Goal: Task Accomplishment & Management: Manage account settings

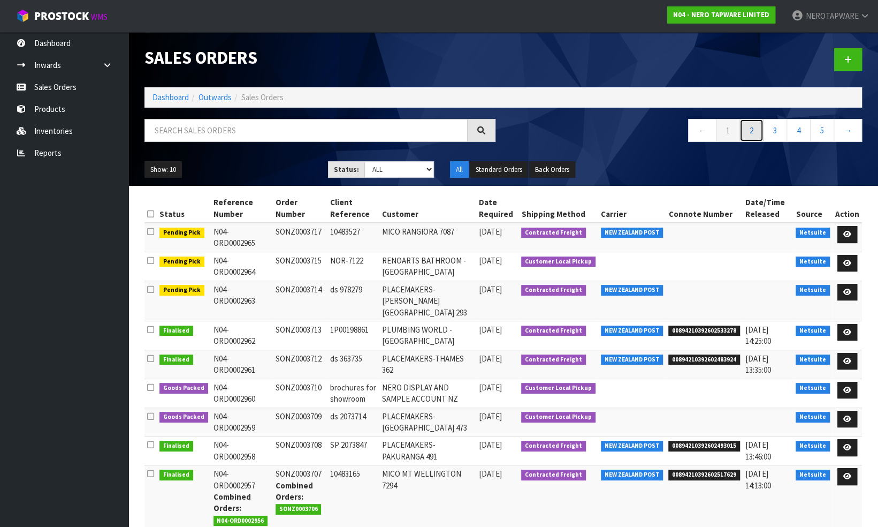
click at [751, 130] on link "2" at bounding box center [752, 130] width 24 height 23
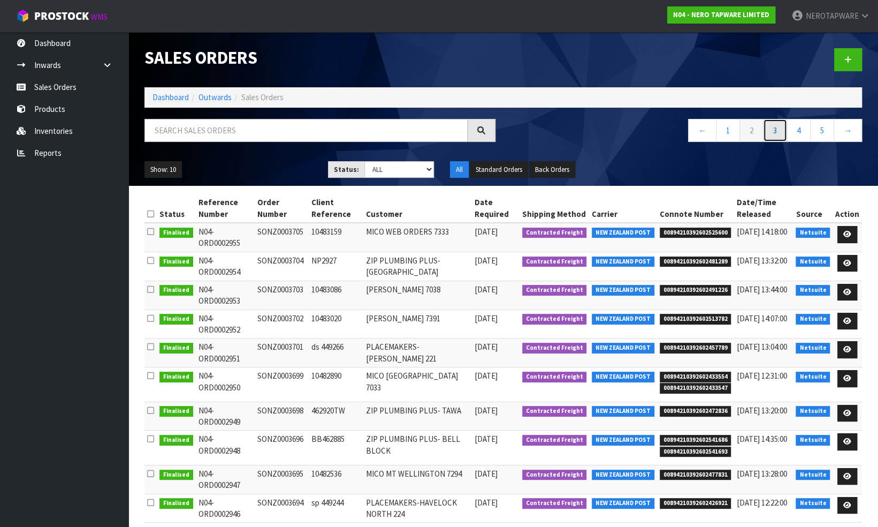
click at [777, 132] on link "3" at bounding box center [775, 130] width 24 height 23
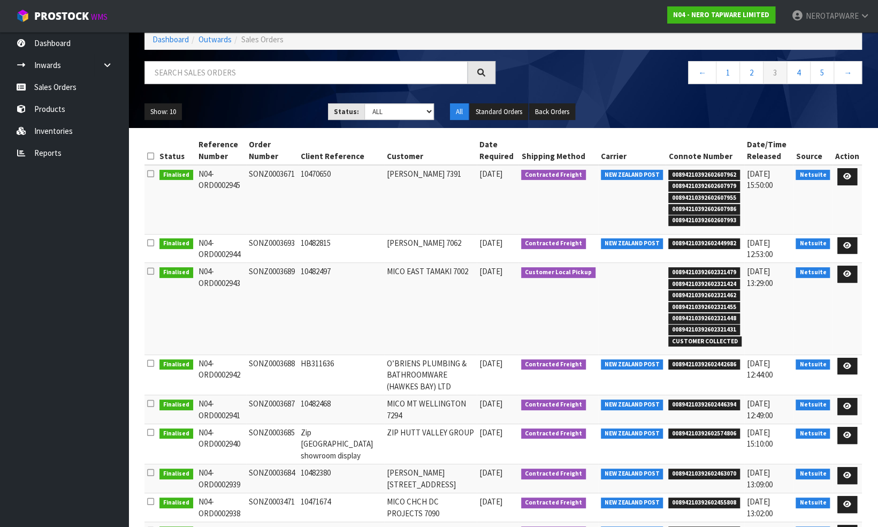
scroll to position [54, 0]
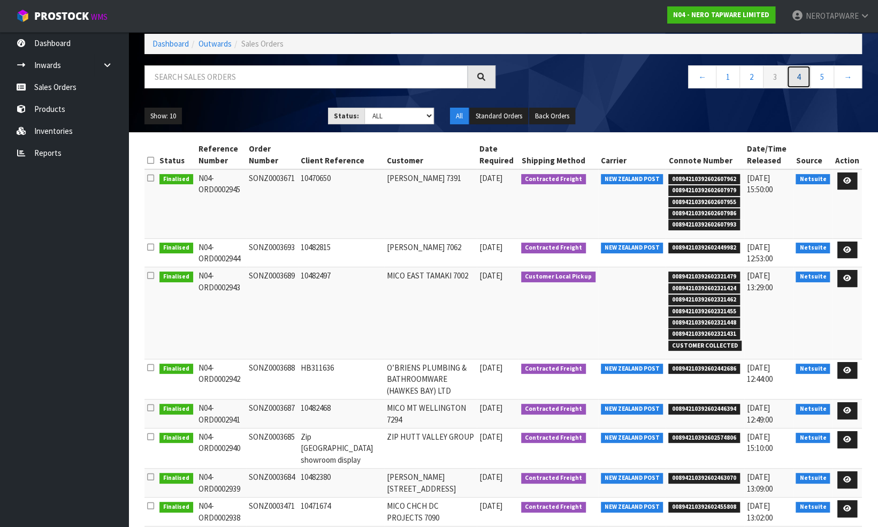
click at [797, 73] on link "4" at bounding box center [799, 76] width 24 height 23
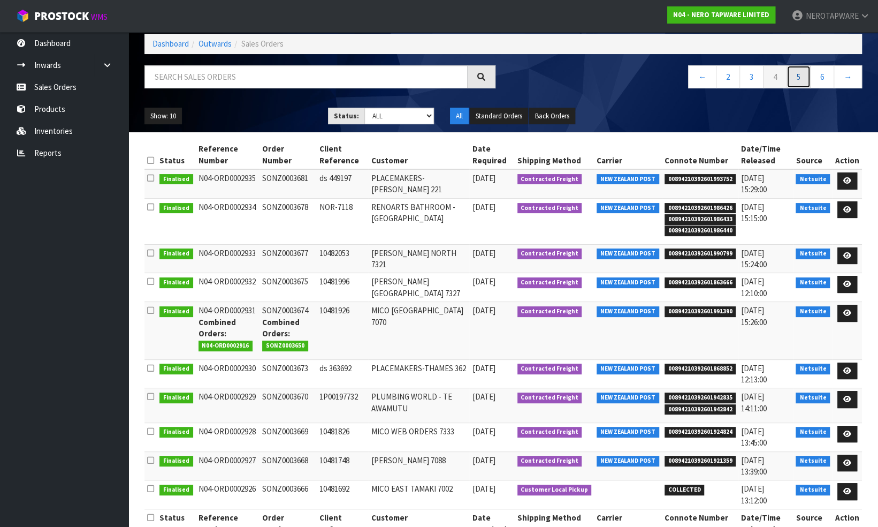
click at [795, 76] on link "5" at bounding box center [799, 76] width 24 height 23
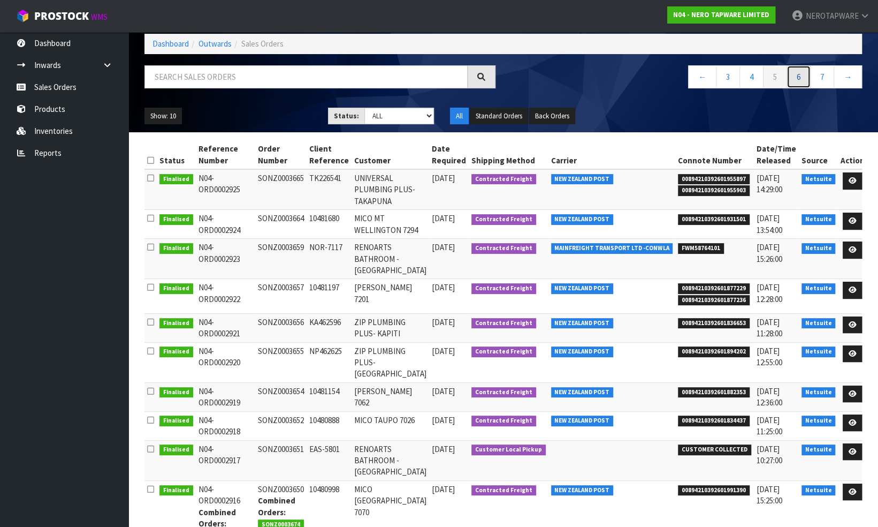
click at [797, 78] on link "6" at bounding box center [799, 76] width 24 height 23
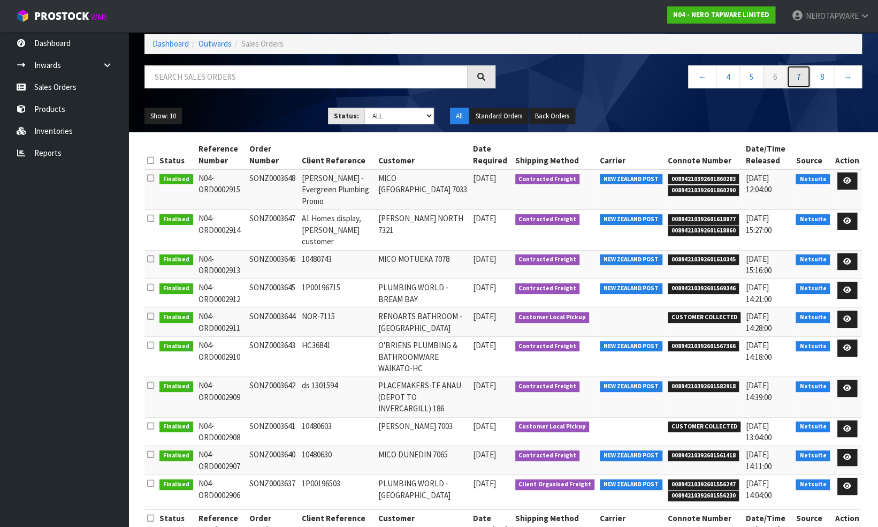
click at [799, 75] on link "7" at bounding box center [799, 76] width 24 height 23
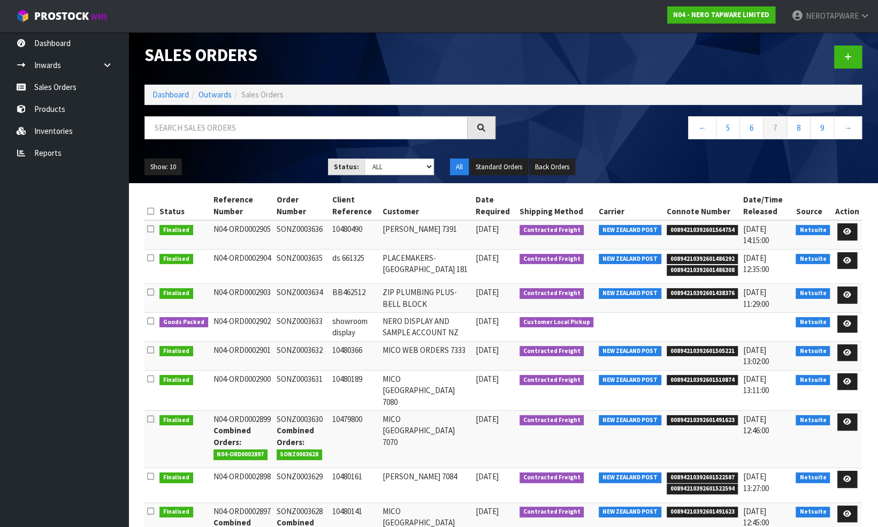
scroll to position [0, 0]
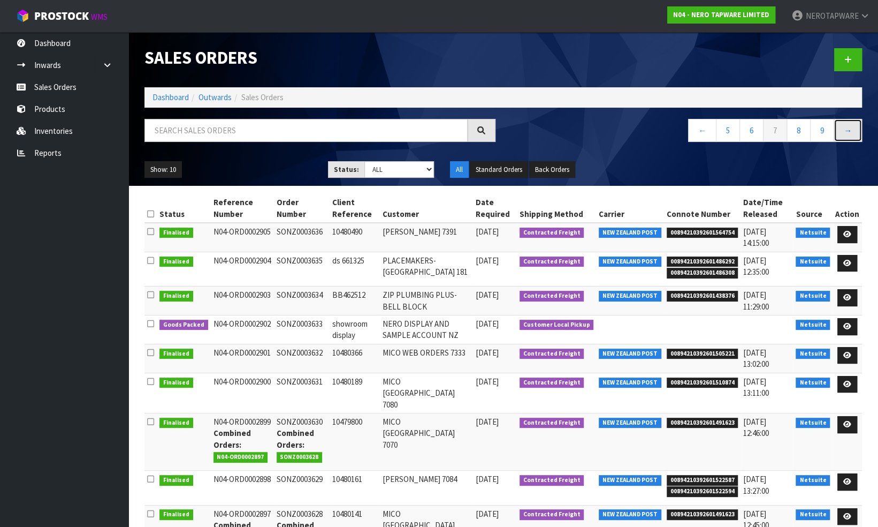
click at [845, 130] on link "→" at bounding box center [848, 130] width 28 height 23
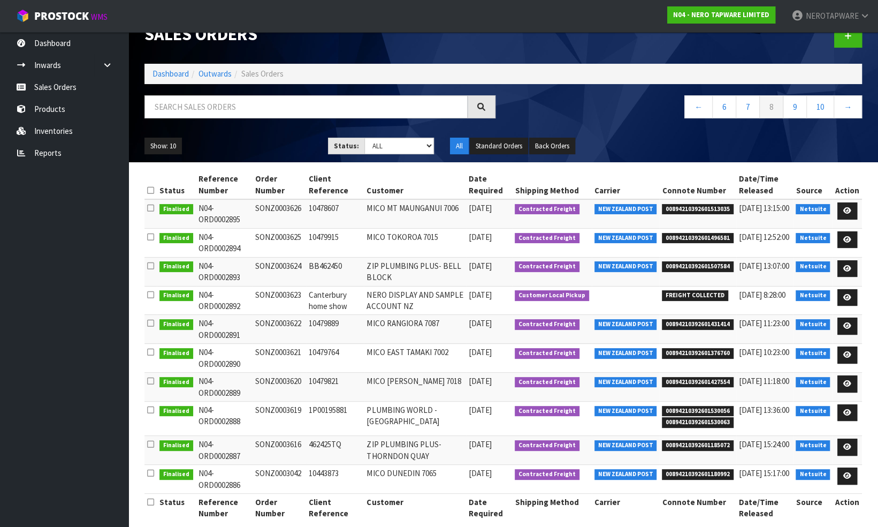
scroll to position [35, 0]
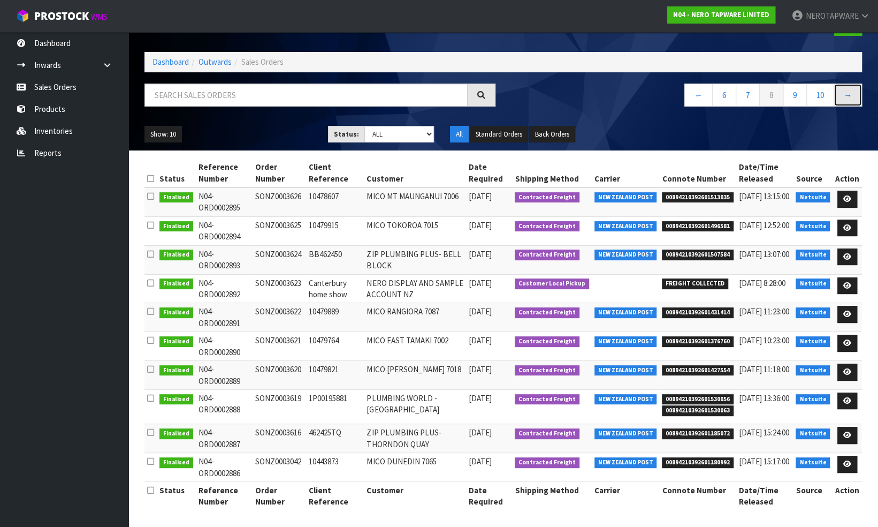
click at [850, 92] on link "→" at bounding box center [848, 94] width 28 height 23
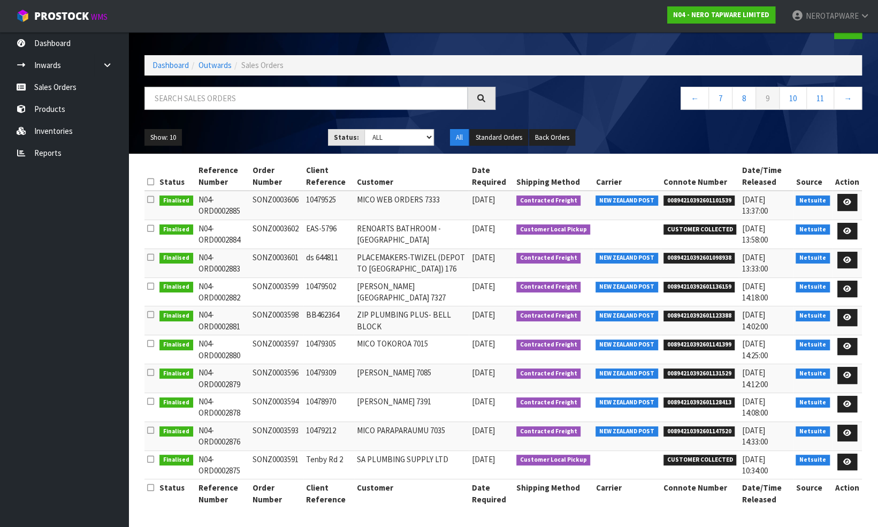
scroll to position [29, 0]
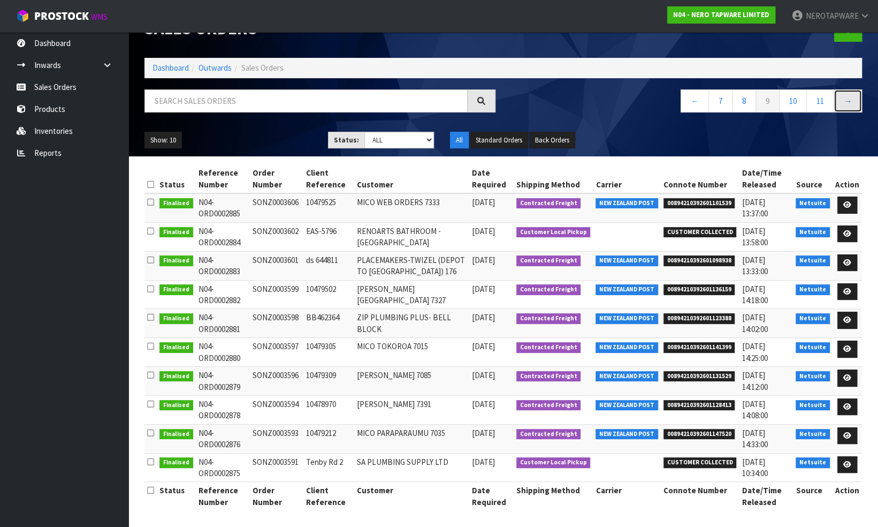
click at [850, 98] on link "→" at bounding box center [848, 100] width 28 height 23
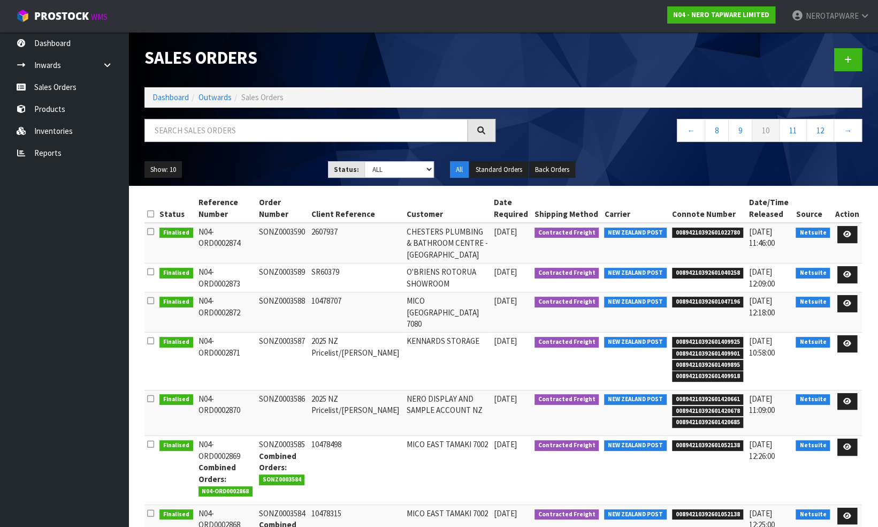
scroll to position [0, 0]
click at [844, 129] on link "→" at bounding box center [848, 130] width 28 height 23
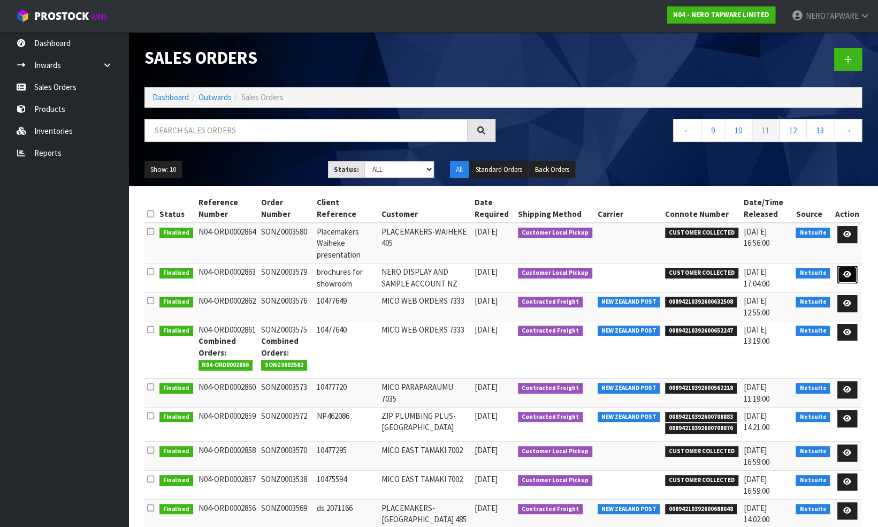
click at [845, 272] on icon at bounding box center [847, 274] width 8 height 7
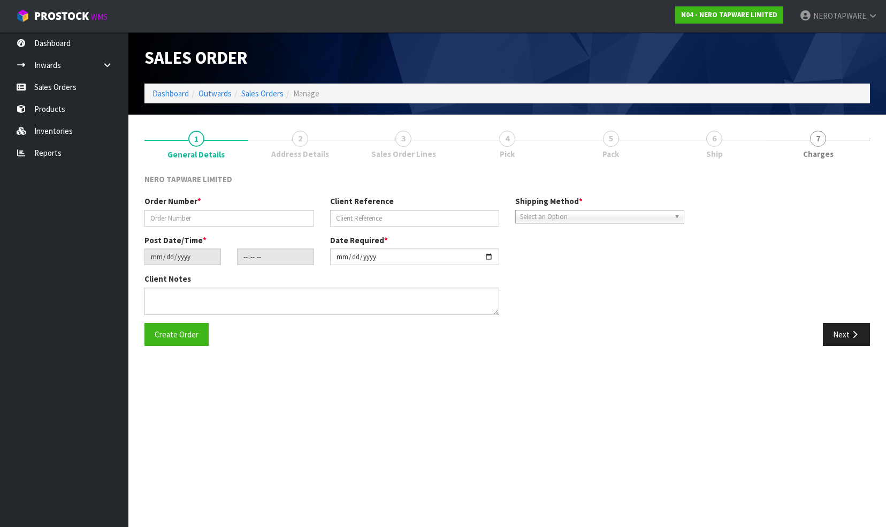
type input "SONZ0003579"
type input "brochures for showroom"
type input "[DATE]"
type input "10:30:05.000"
type input "[DATE]"
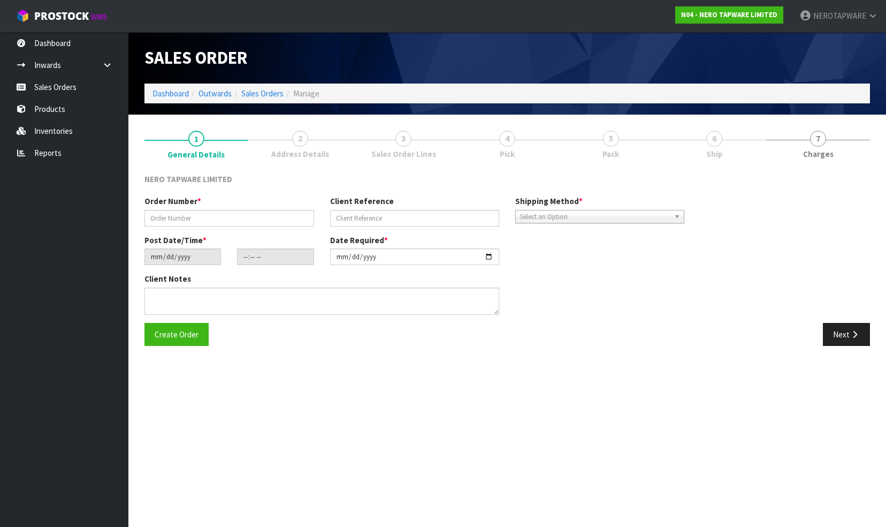
type textarea "[PERSON_NAME] to pick up 16/09"
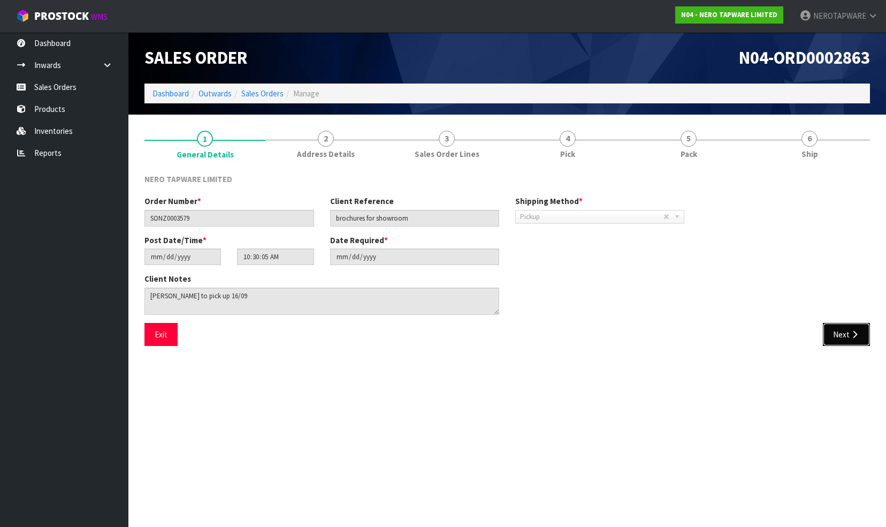
click at [838, 336] on button "Next" at bounding box center [846, 334] width 47 height 23
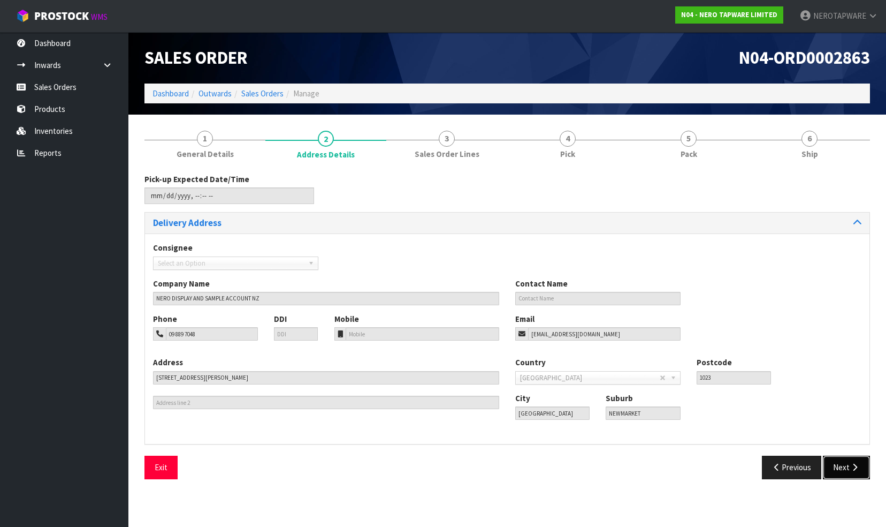
click at [845, 460] on button "Next" at bounding box center [846, 466] width 47 height 23
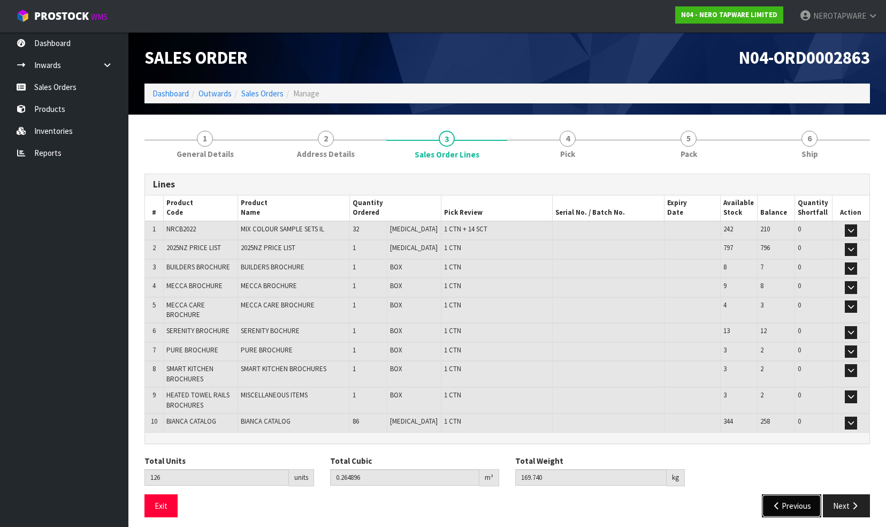
click at [791, 494] on button "Previous" at bounding box center [792, 505] width 60 height 23
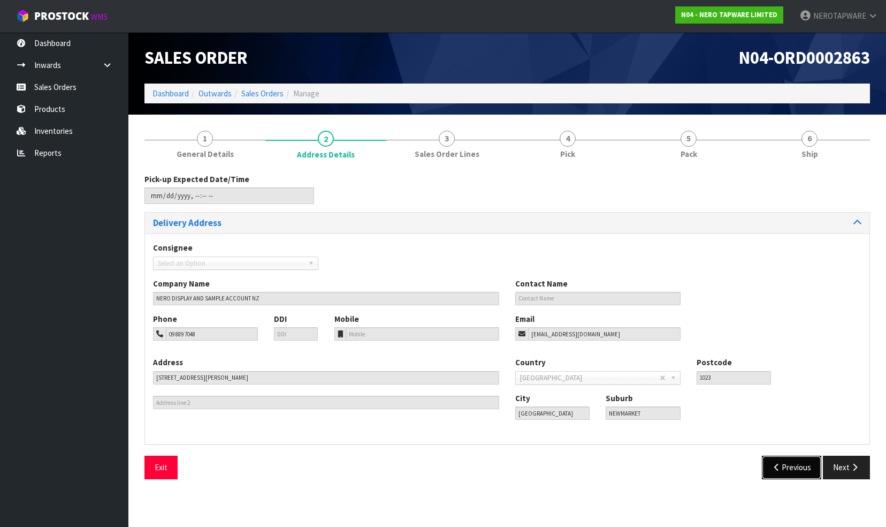
click at [789, 464] on button "Previous" at bounding box center [792, 466] width 60 height 23
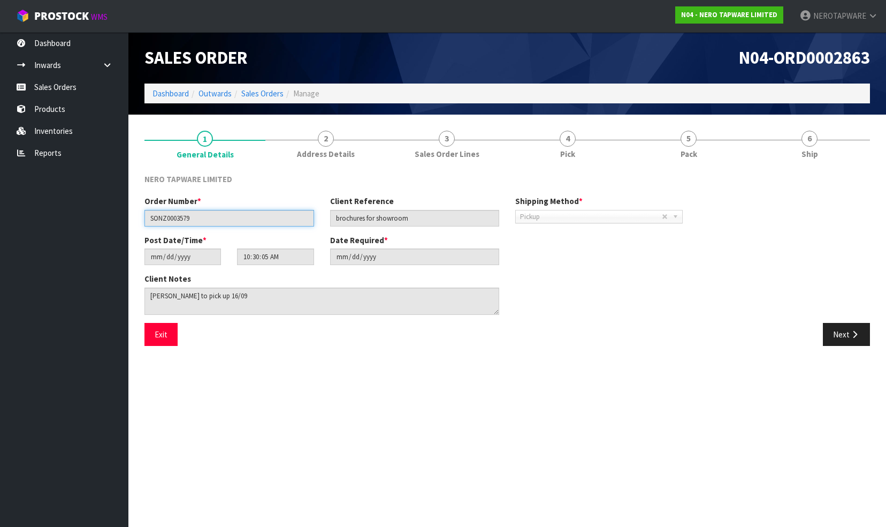
click at [179, 218] on input "SONZ0003579" at bounding box center [229, 218] width 170 height 17
click at [65, 84] on link "Sales Orders" at bounding box center [64, 87] width 128 height 22
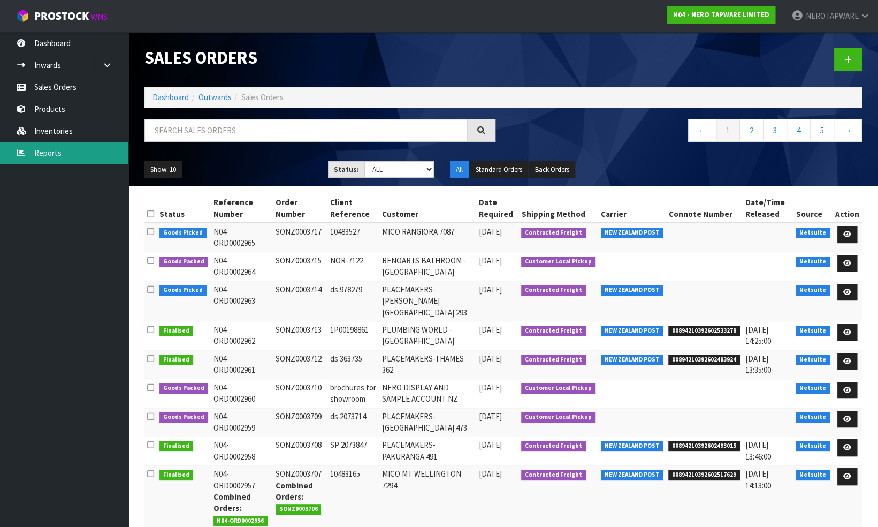
click at [40, 151] on link "Reports" at bounding box center [64, 153] width 128 height 22
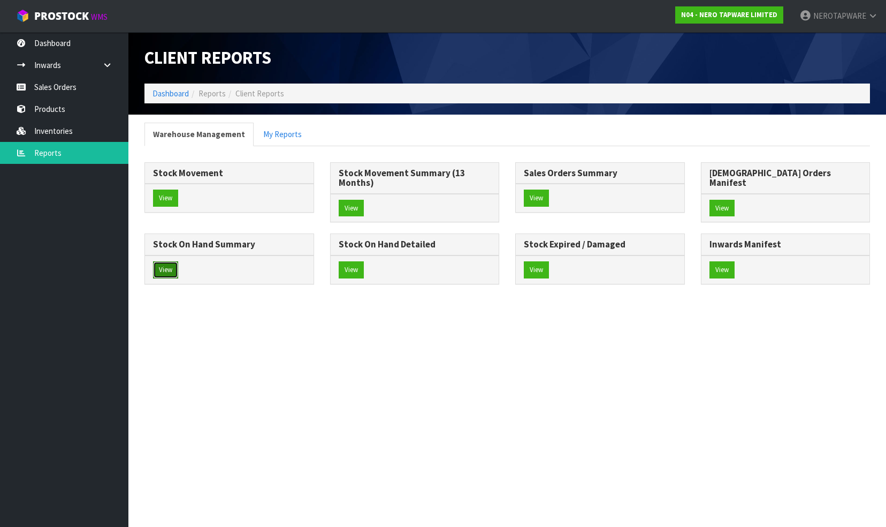
click at [178, 261] on button "View" at bounding box center [165, 269] width 25 height 17
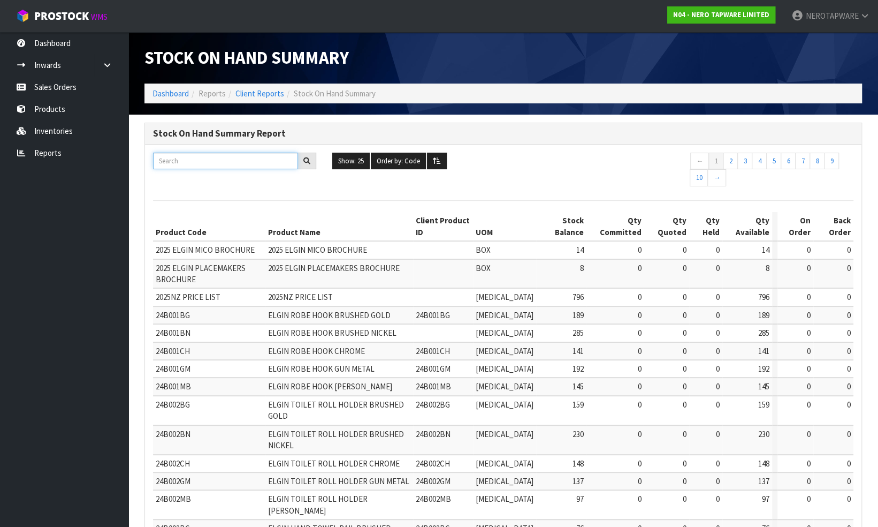
click at [194, 161] on input "text" at bounding box center [225, 161] width 145 height 17
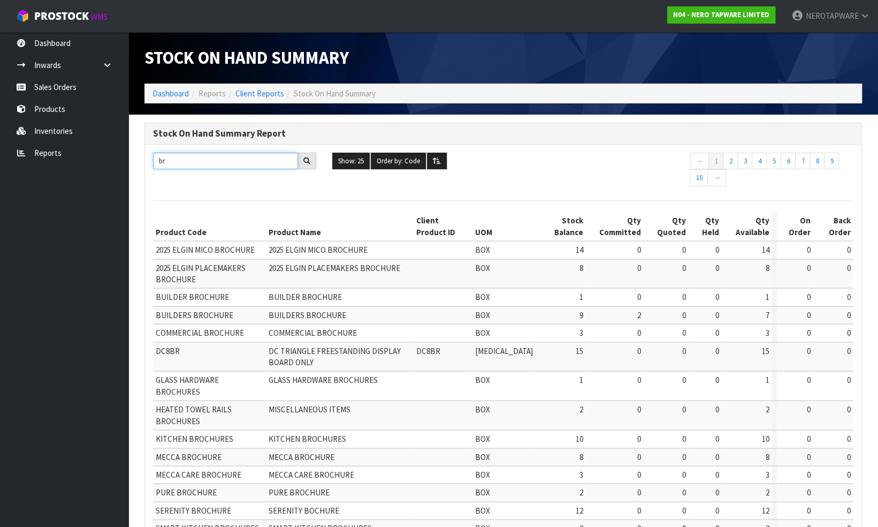
type input "b"
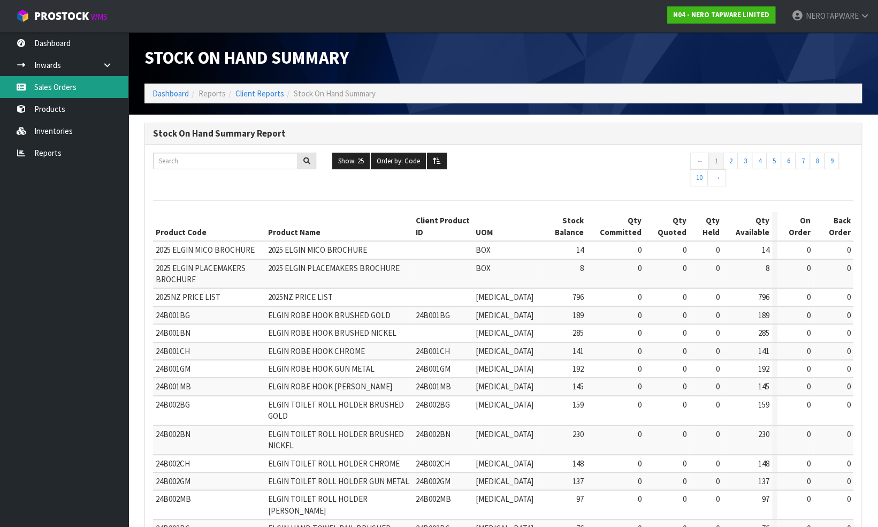
click at [69, 86] on link "Sales Orders" at bounding box center [64, 87] width 128 height 22
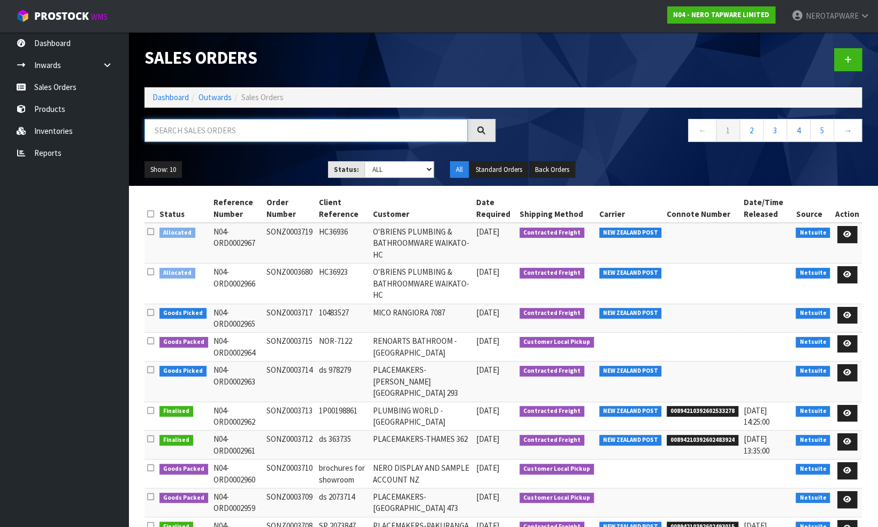
click at [197, 131] on input "text" at bounding box center [305, 130] width 323 height 23
paste input "SONZ0003689"
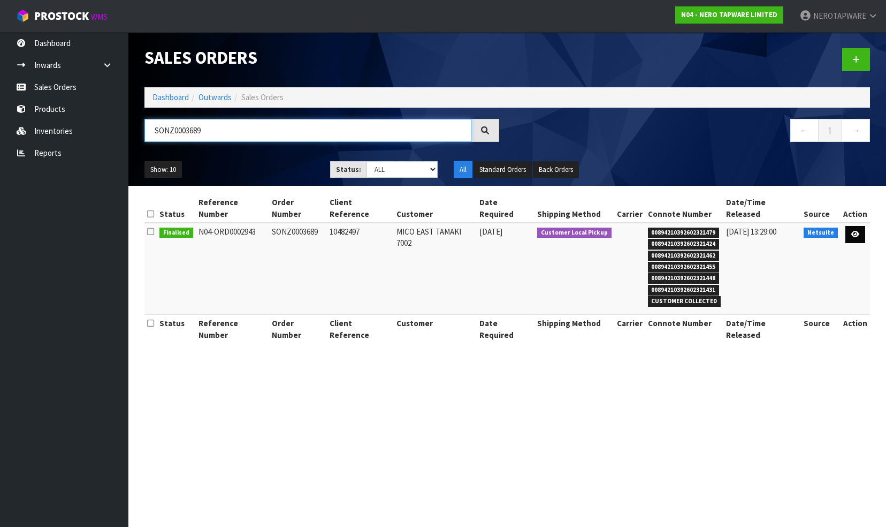
type input "SONZ0003689"
click at [856, 231] on icon at bounding box center [855, 234] width 8 height 7
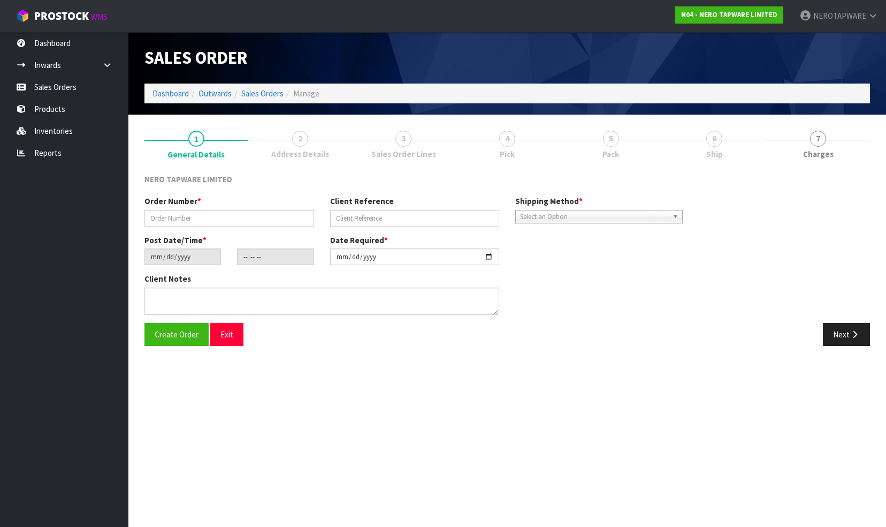
type input "SONZ0003689"
type input "10482497"
type input "[DATE]"
type input "08:00:06.000"
type input "[DATE]"
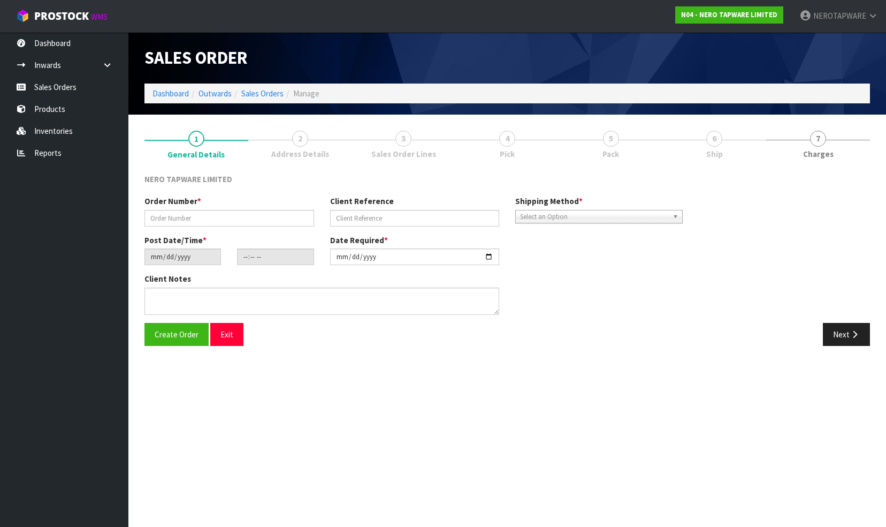
type textarea "CUSTOMER PICK UP 22/09 PLEASE PACK THIS SEPARATELY ANRFW009BG, CUSTOMER WILL CO…"
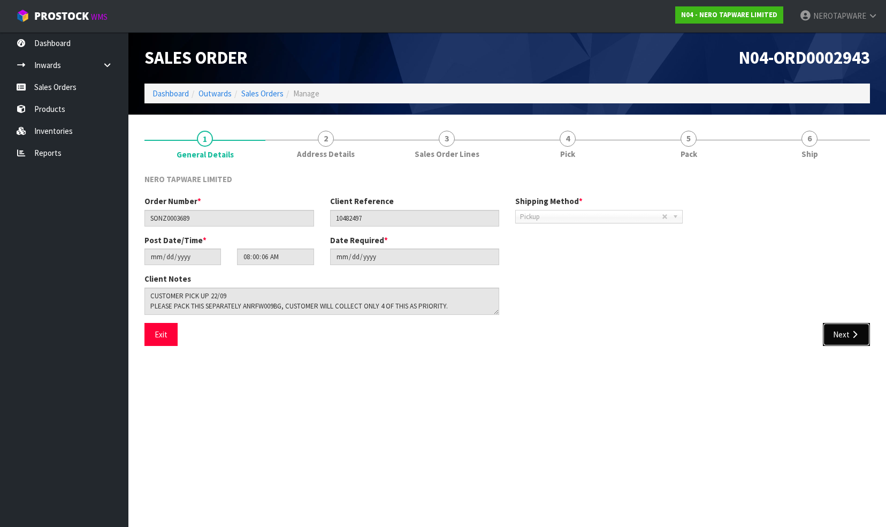
click at [848, 338] on button "Next" at bounding box center [846, 334] width 47 height 23
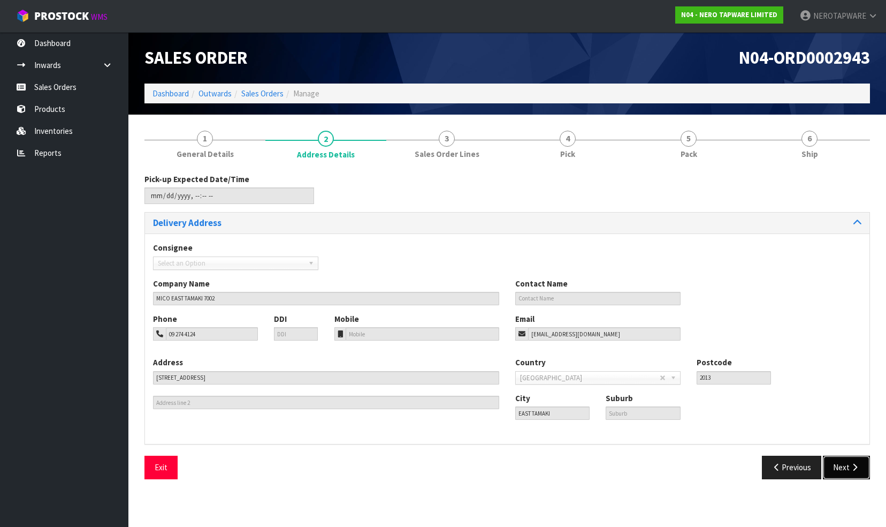
click at [841, 463] on button "Next" at bounding box center [846, 466] width 47 height 23
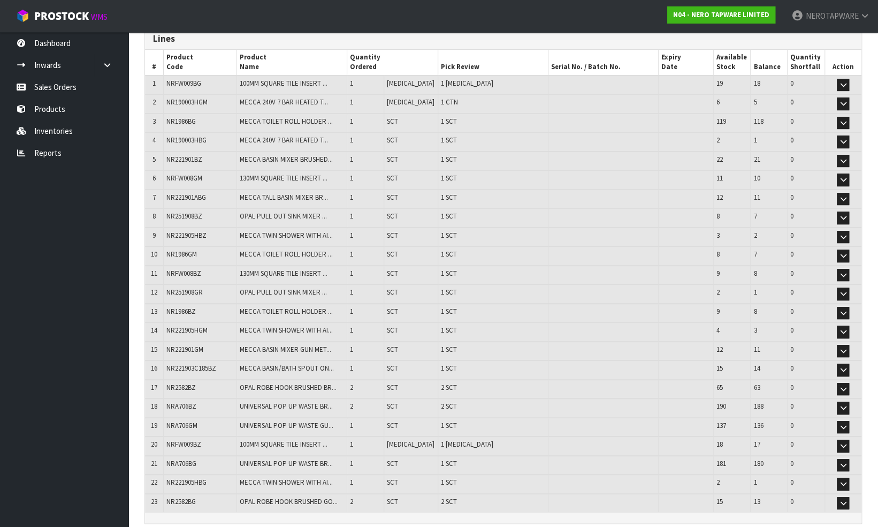
scroll to position [222, 0]
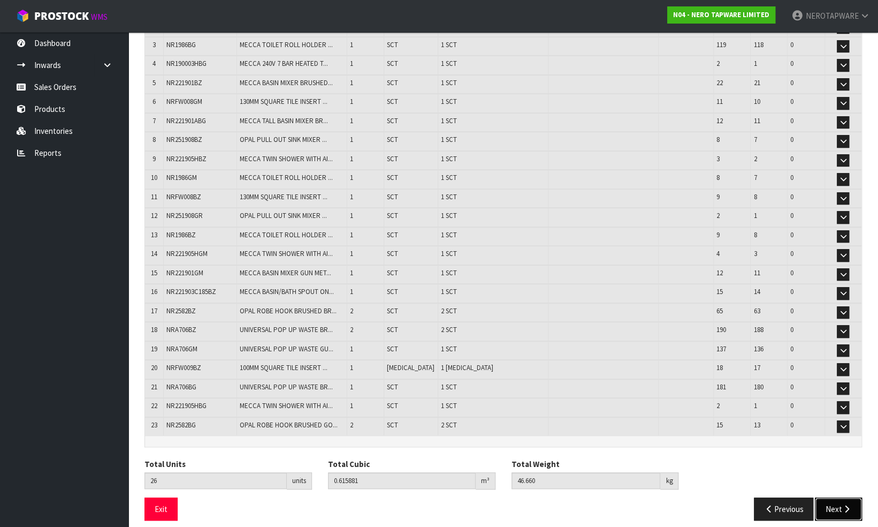
click at [830, 497] on button "Next" at bounding box center [838, 508] width 47 height 23
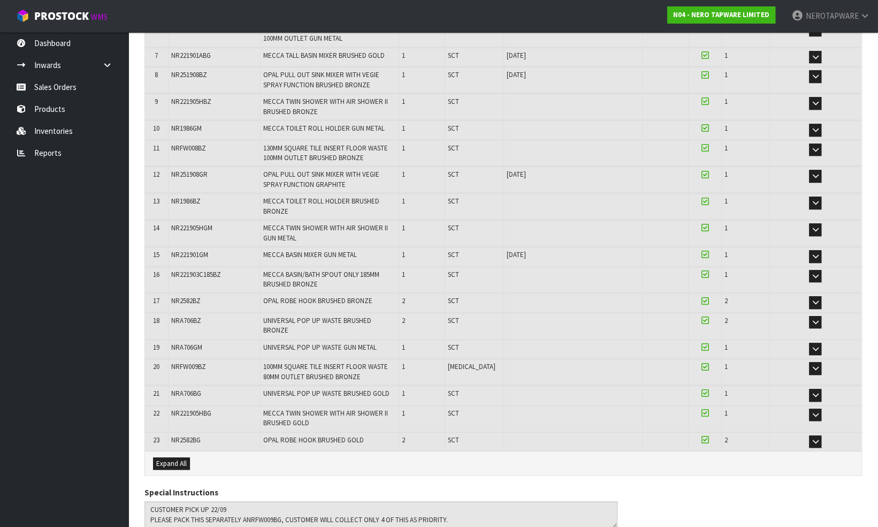
scroll to position [382, 0]
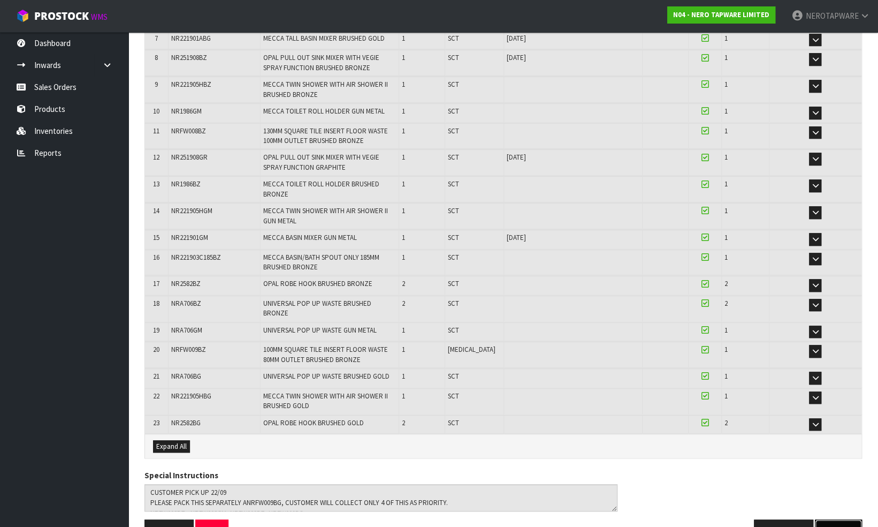
drag, startPoint x: 826, startPoint y: 497, endPoint x: 872, endPoint y: 497, distance: 46.0
click at [827, 519] on button "Next" at bounding box center [838, 530] width 47 height 23
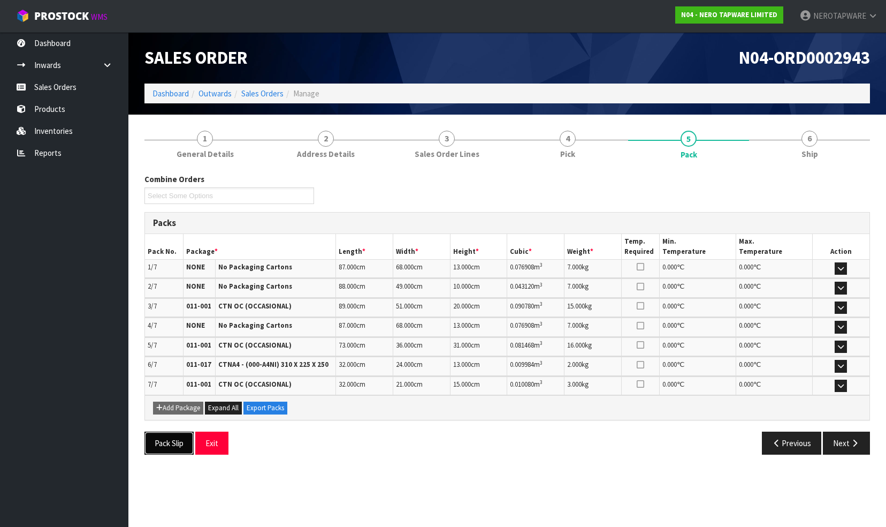
click at [163, 437] on button "Pack Slip" at bounding box center [168, 442] width 49 height 23
click at [55, 87] on link "Sales Orders" at bounding box center [64, 87] width 128 height 22
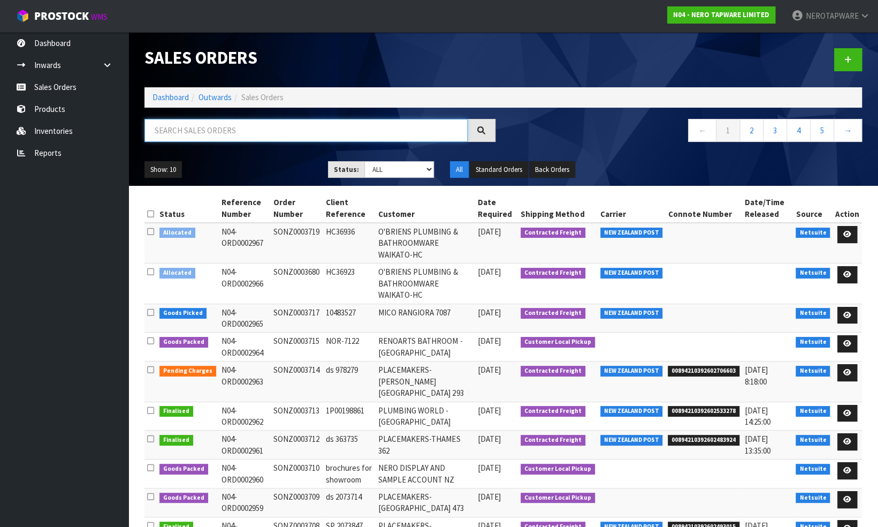
click at [197, 132] on input "text" at bounding box center [305, 130] width 323 height 23
type input "BR"
click at [61, 151] on link "Reports" at bounding box center [64, 153] width 128 height 22
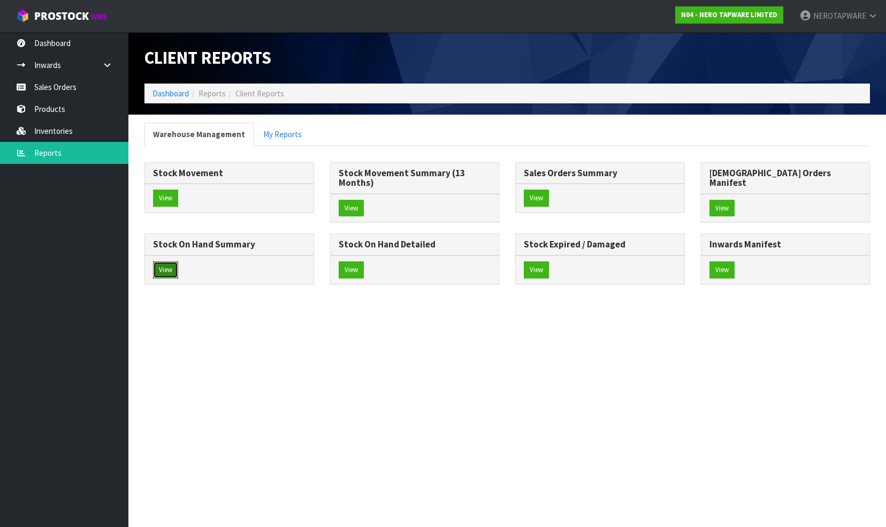
click at [178, 261] on button "View" at bounding box center [165, 269] width 25 height 17
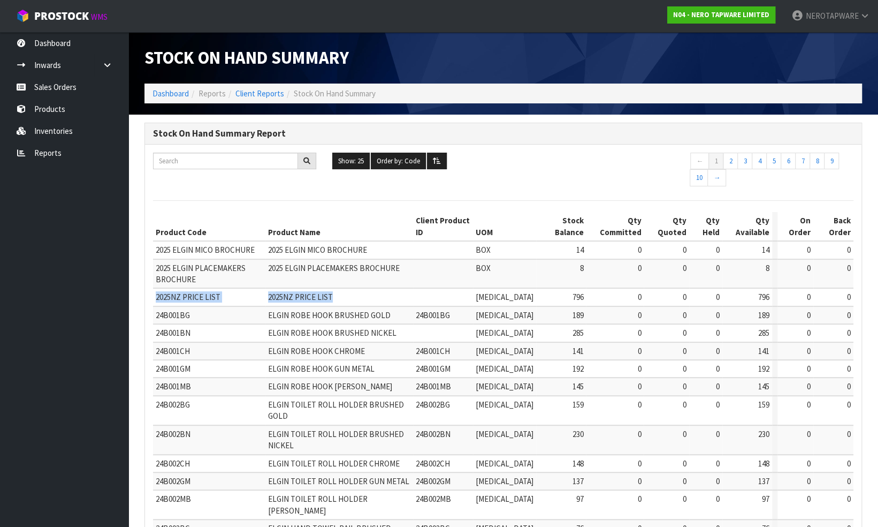
drag, startPoint x: 156, startPoint y: 295, endPoint x: 345, endPoint y: 300, distance: 188.9
click at [345, 300] on tr "2025NZ PRICE LIST 2025NZ PRICE LIST PCE 796 0 0 0 796 0 0" at bounding box center [503, 297] width 700 height 18
click at [61, 85] on link "Sales Orders" at bounding box center [64, 87] width 128 height 22
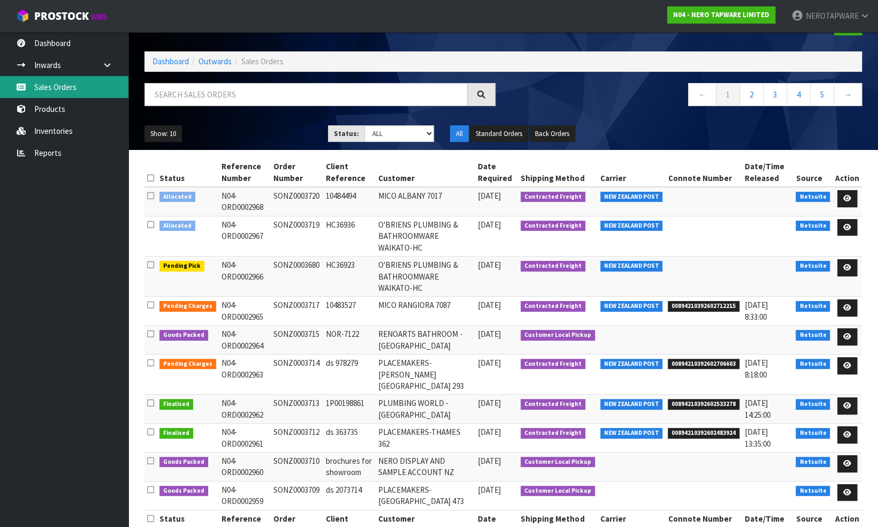
scroll to position [52, 0]
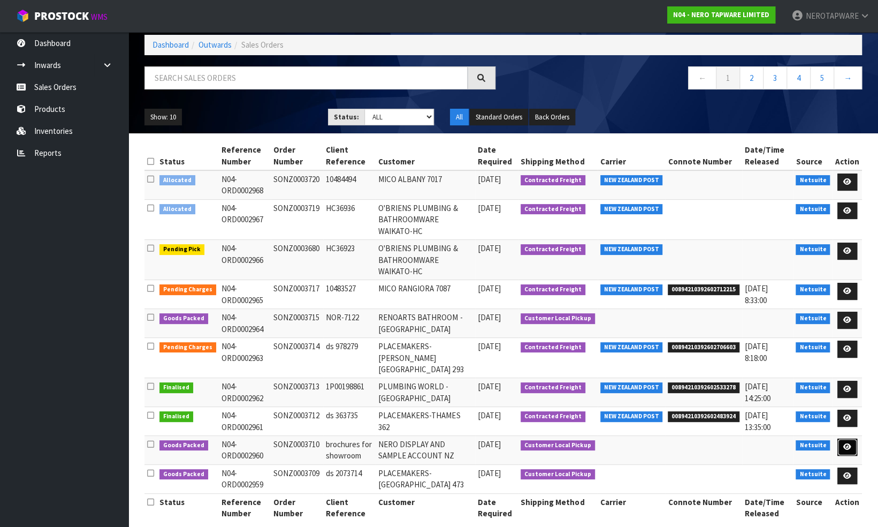
click at [848, 443] on icon at bounding box center [847, 446] width 8 height 7
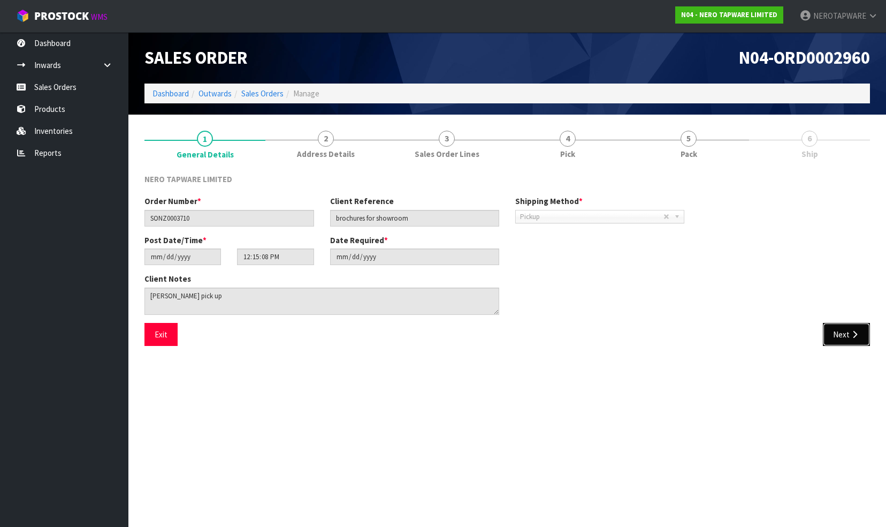
click at [836, 330] on button "Next" at bounding box center [846, 334] width 47 height 23
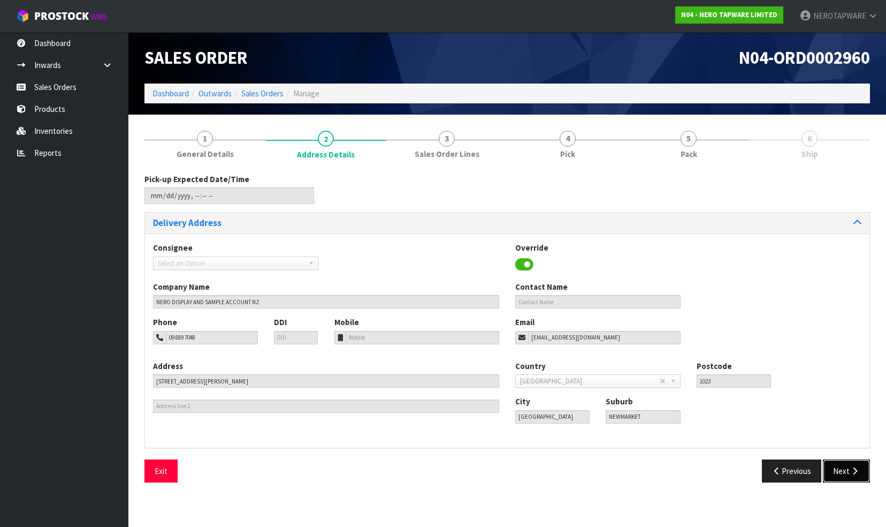
click at [841, 469] on button "Next" at bounding box center [846, 470] width 47 height 23
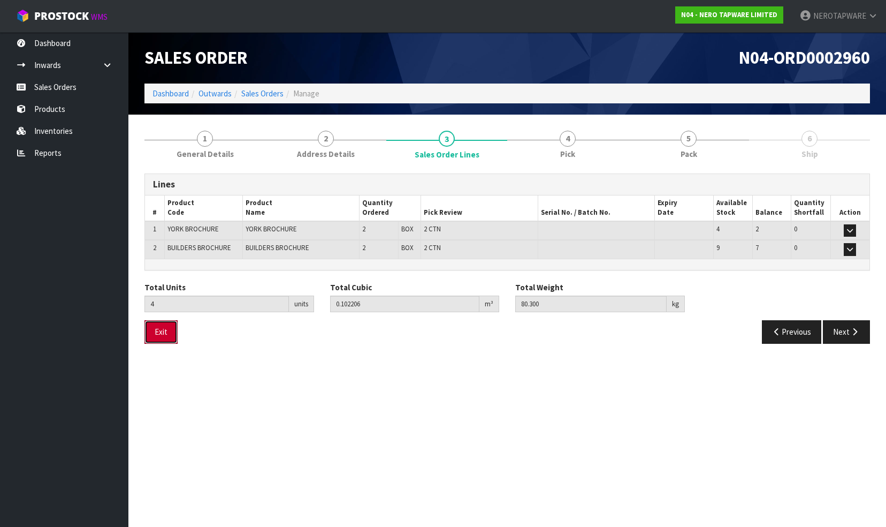
drag, startPoint x: 155, startPoint y: 327, endPoint x: 365, endPoint y: 358, distance: 213.0
click at [167, 331] on button "Exit" at bounding box center [160, 331] width 33 height 23
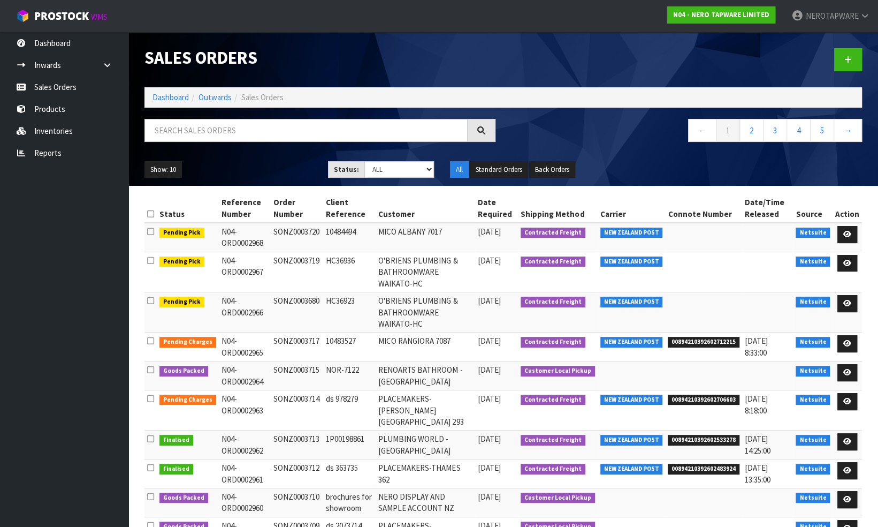
scroll to position [52, 0]
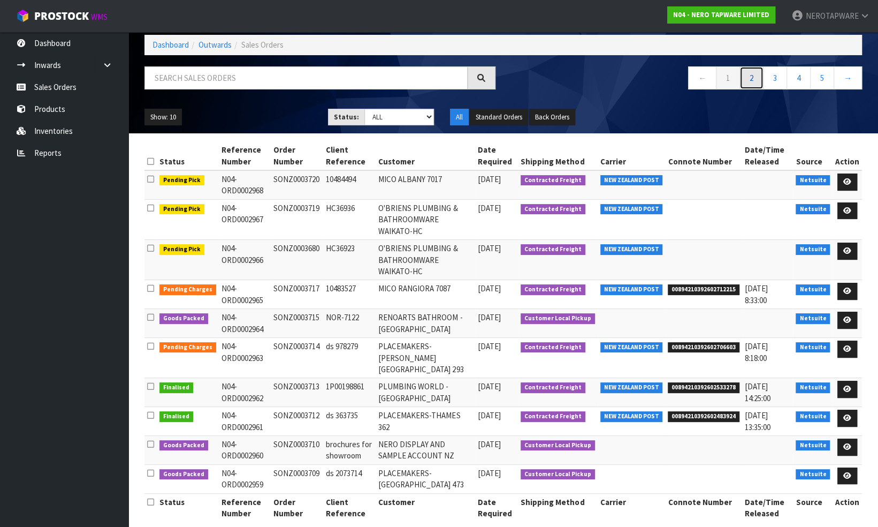
drag, startPoint x: 750, startPoint y: 79, endPoint x: 741, endPoint y: 99, distance: 21.8
click at [750, 79] on link "2" at bounding box center [752, 77] width 24 height 23
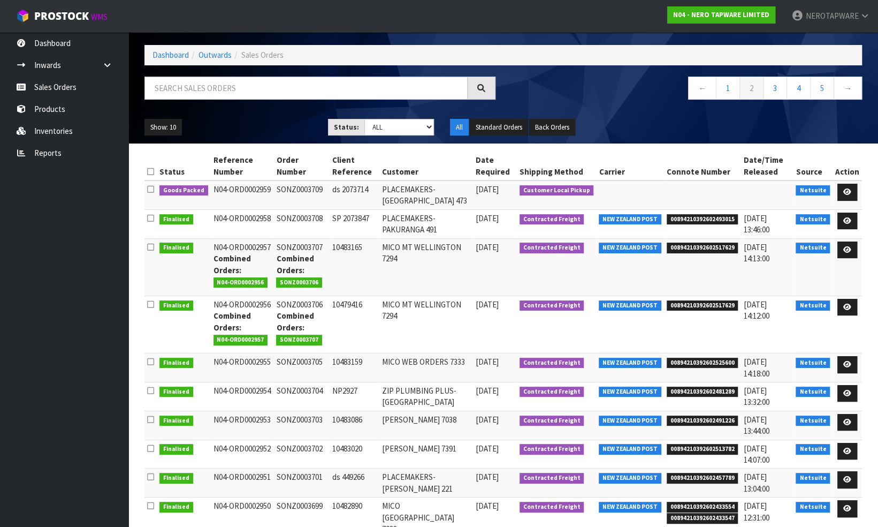
scroll to position [0, 0]
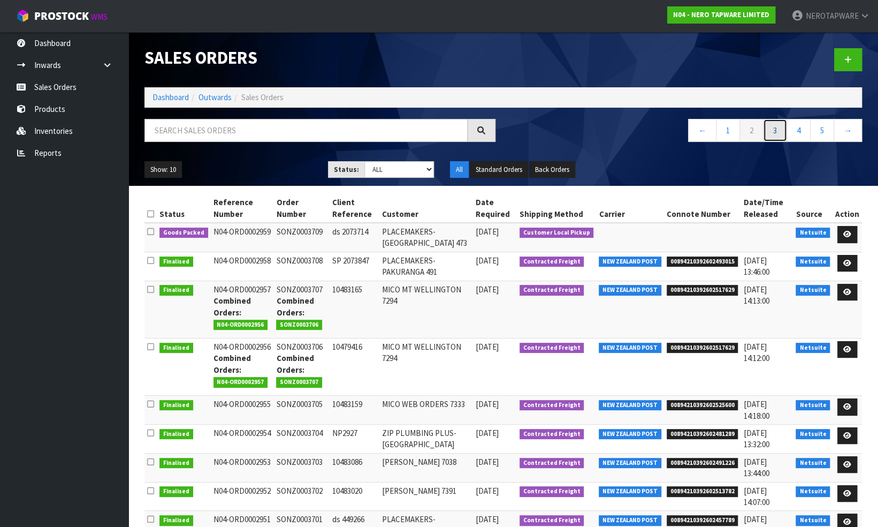
click at [776, 132] on link "3" at bounding box center [775, 130] width 24 height 23
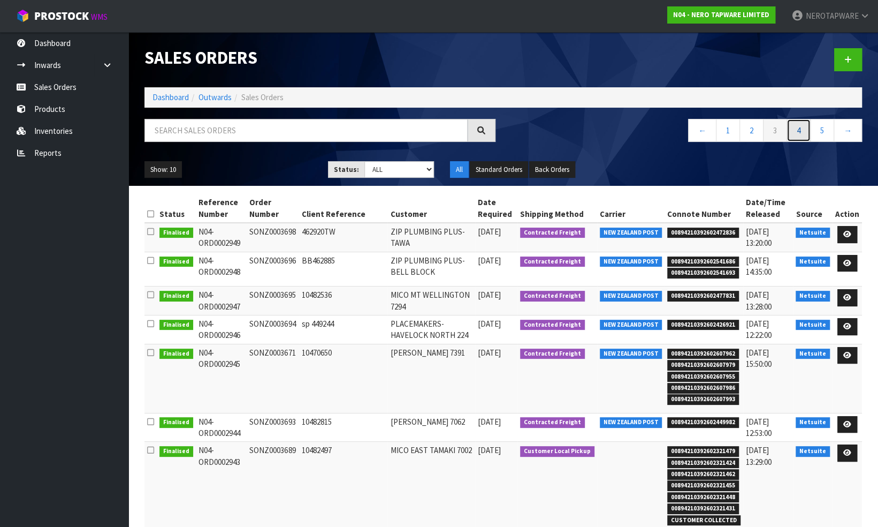
click at [795, 131] on link "4" at bounding box center [799, 130] width 24 height 23
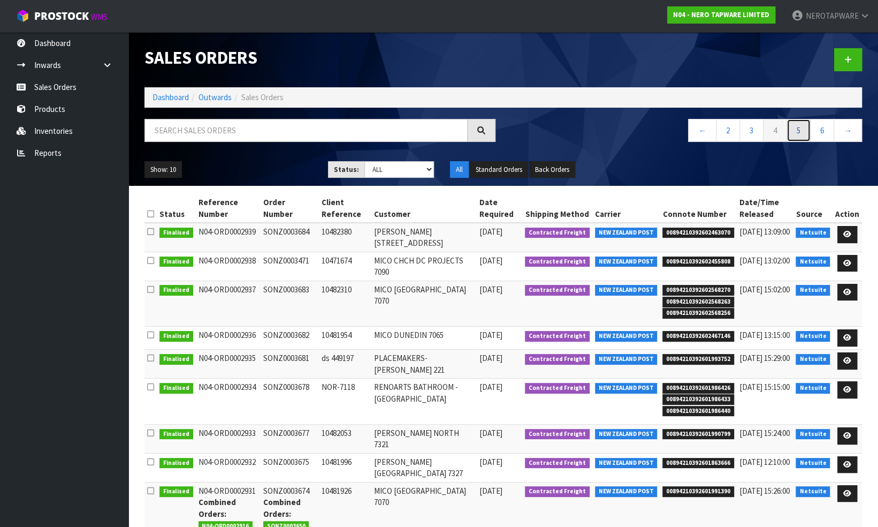
click at [797, 129] on link "5" at bounding box center [799, 130] width 24 height 23
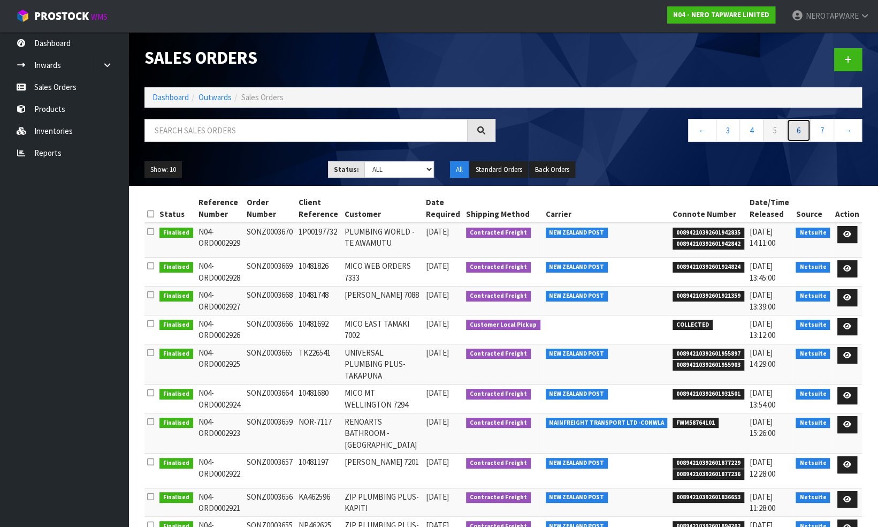
click at [804, 132] on link "6" at bounding box center [799, 130] width 24 height 23
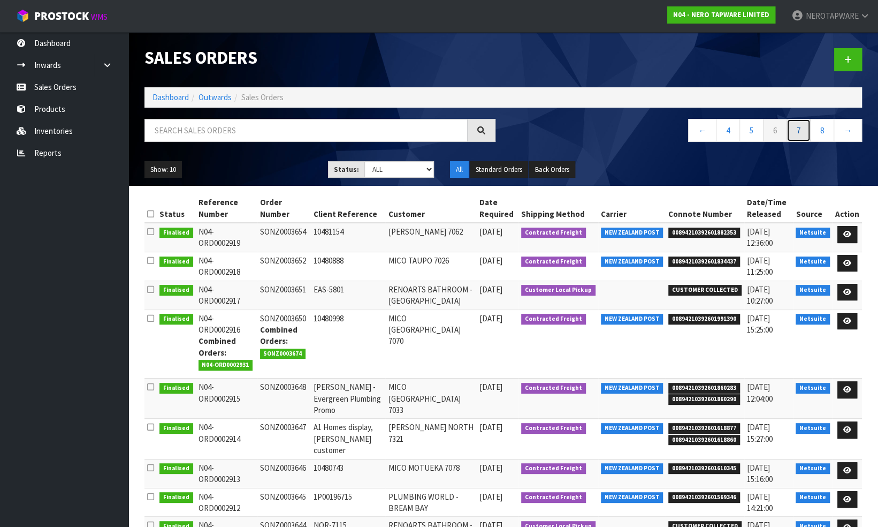
click at [798, 131] on link "7" at bounding box center [799, 130] width 24 height 23
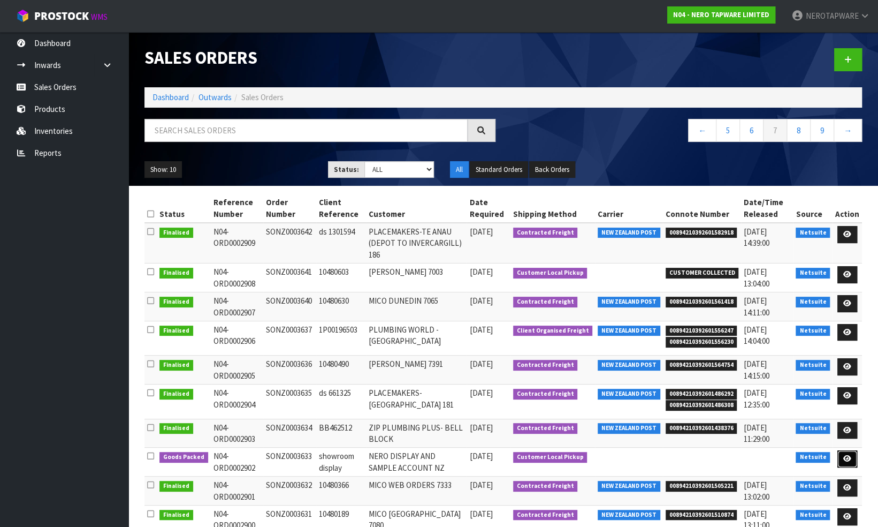
click at [850, 456] on icon at bounding box center [847, 458] width 8 height 7
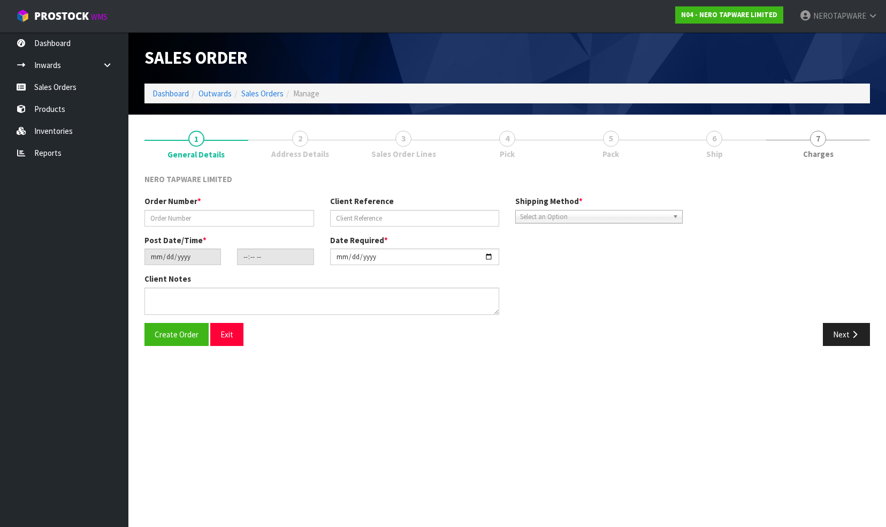
type input "SONZ0003633"
type input "showroom display"
type input "2025-09-18"
type input "09:00:05.000"
type input "2025-09-18"
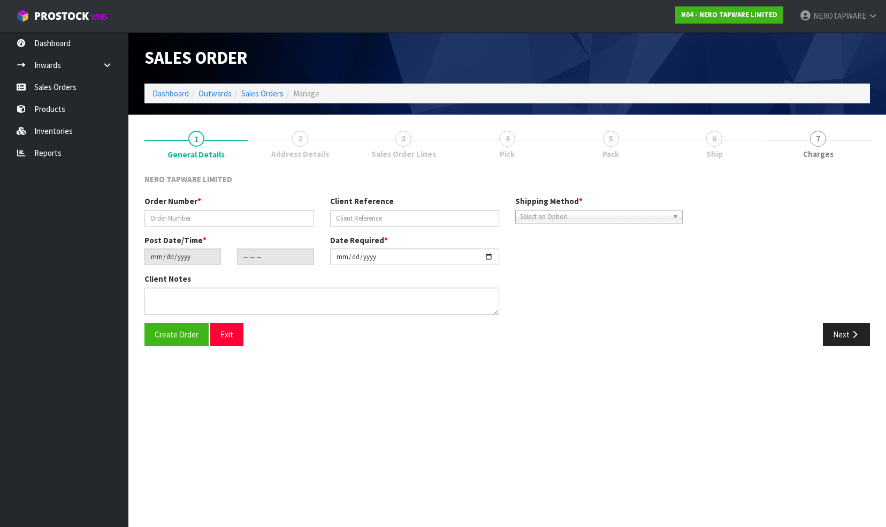
type textarea "Tony pick up"
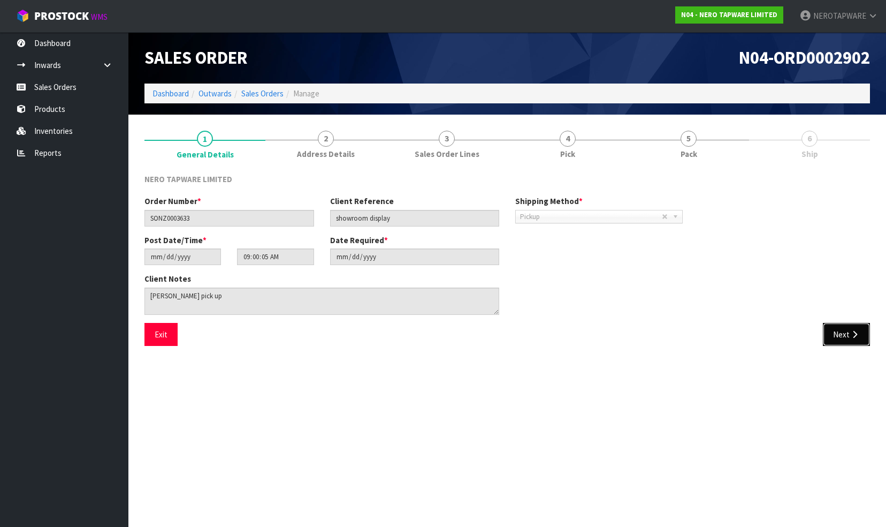
click at [837, 334] on button "Next" at bounding box center [846, 334] width 47 height 23
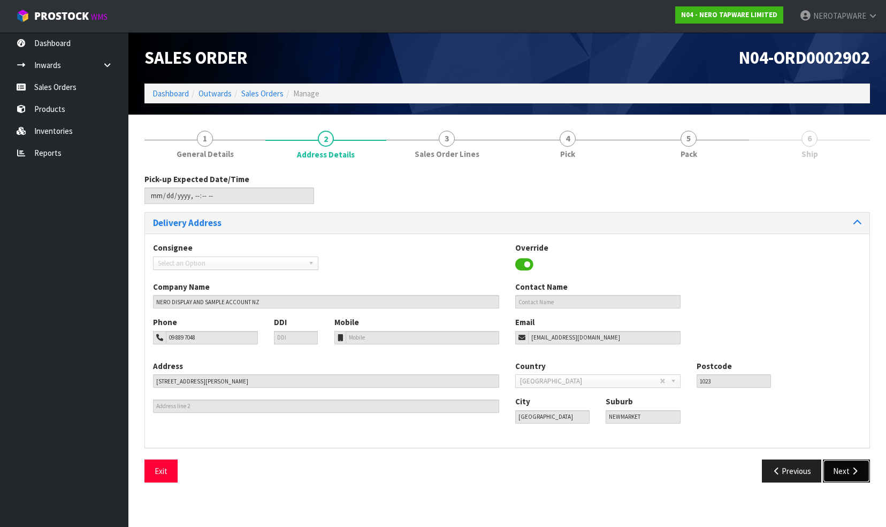
click at [842, 470] on button "Next" at bounding box center [846, 470] width 47 height 23
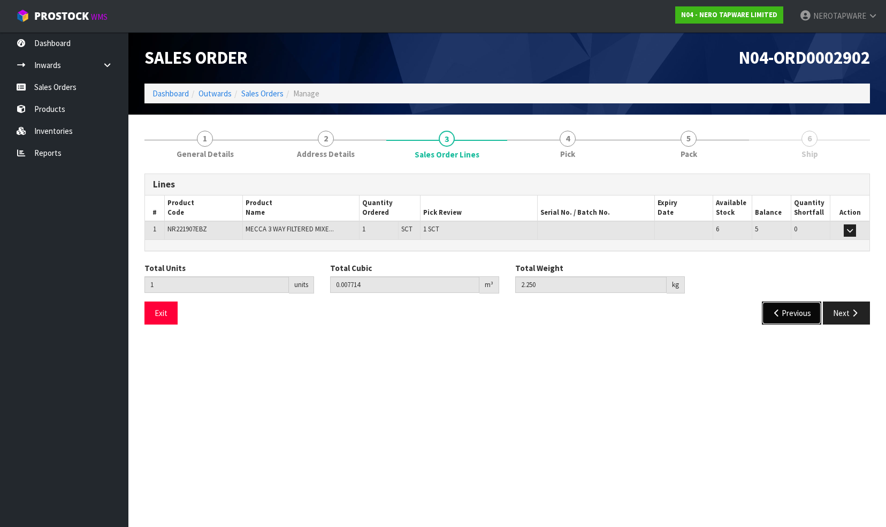
click at [773, 316] on button "Previous" at bounding box center [792, 312] width 60 height 23
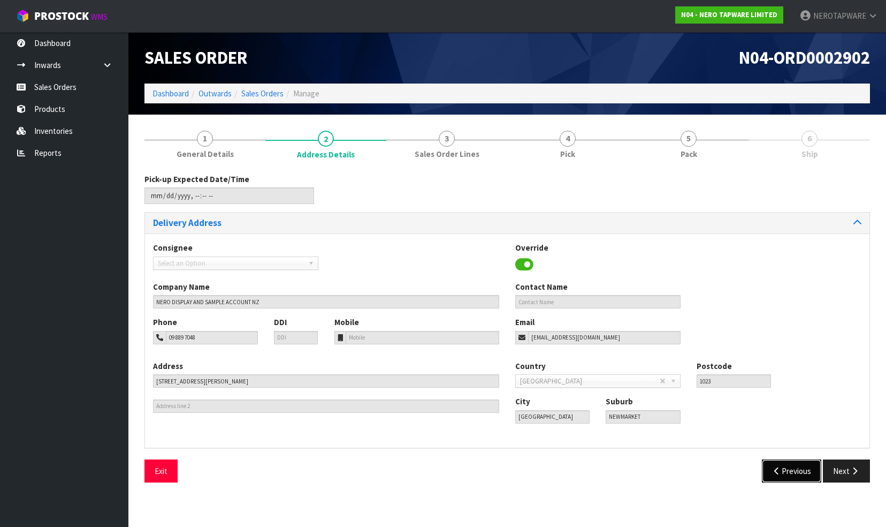
click at [783, 472] on button "Previous" at bounding box center [792, 470] width 60 height 23
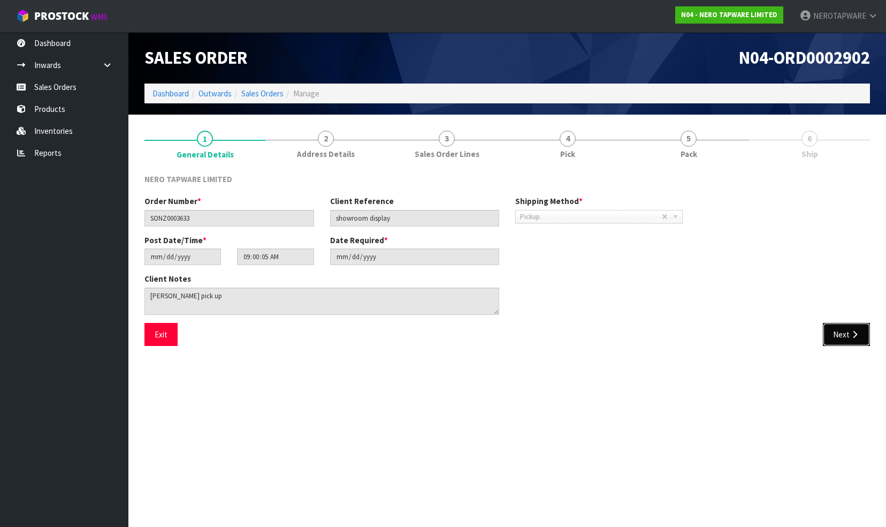
click at [842, 332] on button "Next" at bounding box center [846, 334] width 47 height 23
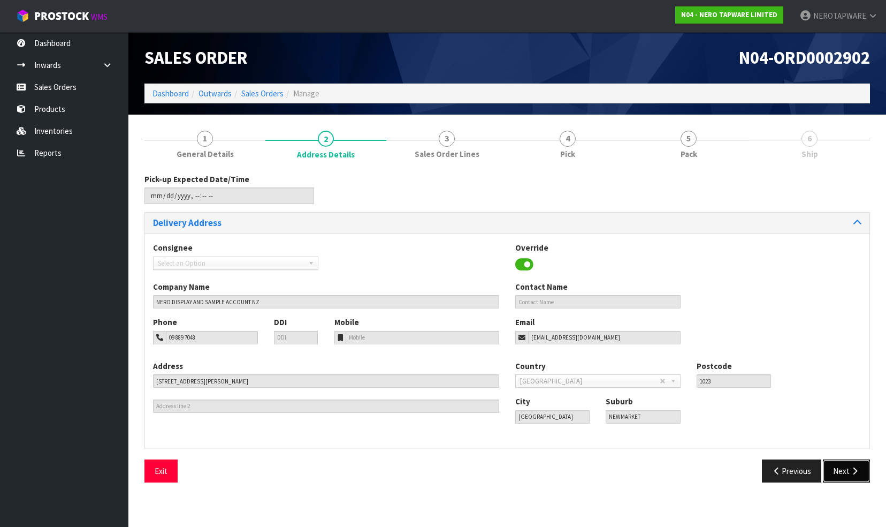
click at [837, 473] on button "Next" at bounding box center [846, 470] width 47 height 23
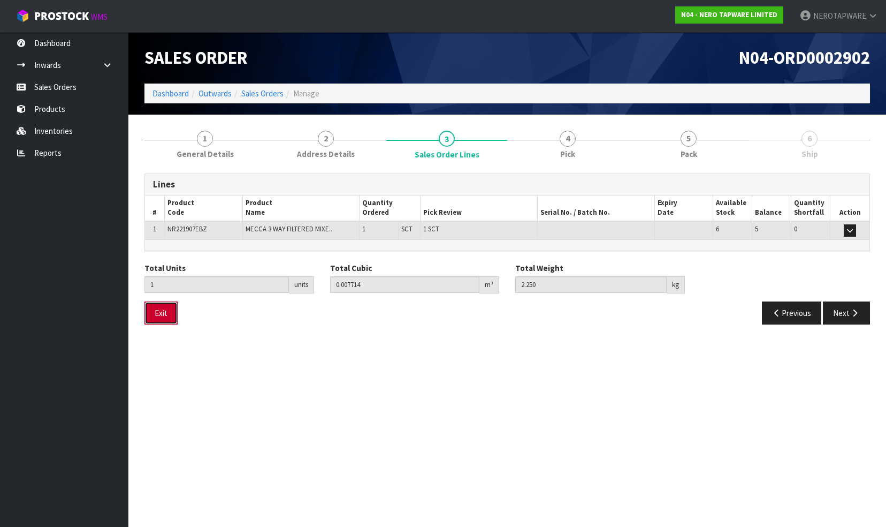
click at [150, 302] on button "Exit" at bounding box center [160, 312] width 33 height 23
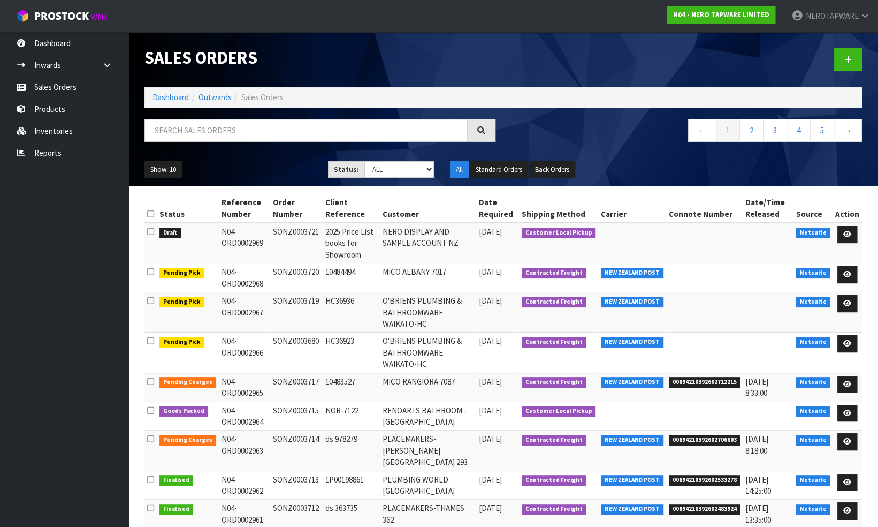
click at [288, 227] on td "SONZ0003721" at bounding box center [296, 243] width 52 height 41
copy td "SONZ0003721"
click at [293, 229] on td "SONZ0003721" at bounding box center [296, 243] width 52 height 41
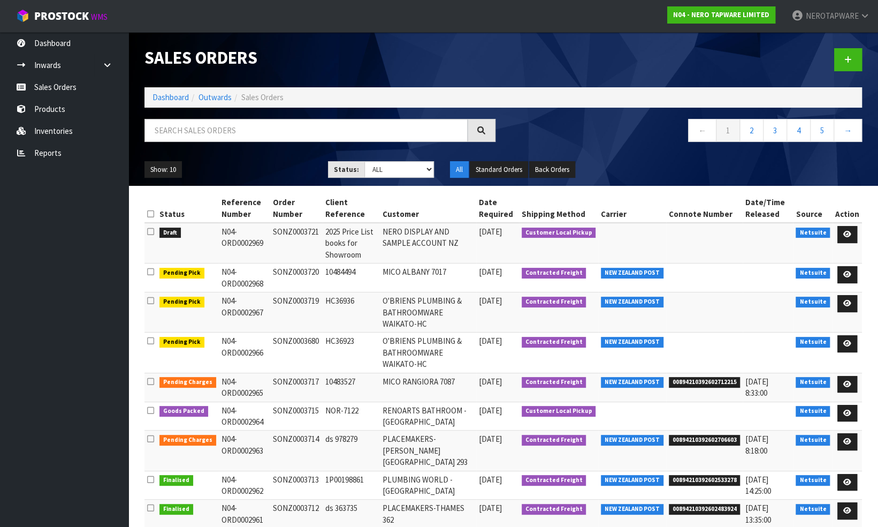
drag, startPoint x: 217, startPoint y: 232, endPoint x: 318, endPoint y: 237, distance: 101.3
click at [318, 237] on tr "Draft N04-ORD0002969 SONZ0003721 2025 Price List books for Showroom NERO DISPLA…" at bounding box center [503, 243] width 718 height 41
copy tr "N04-ORD0002969 SONZ0003721"
